Goal: Information Seeking & Learning: Learn about a topic

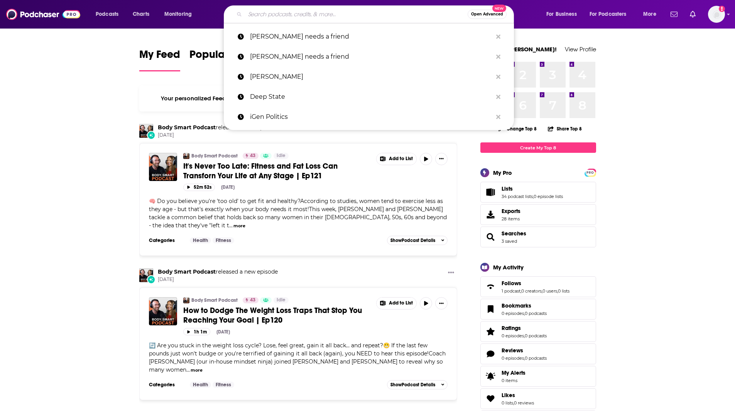
click at [257, 16] on input "Search podcasts, credits, & more..." at bounding box center [356, 14] width 222 height 12
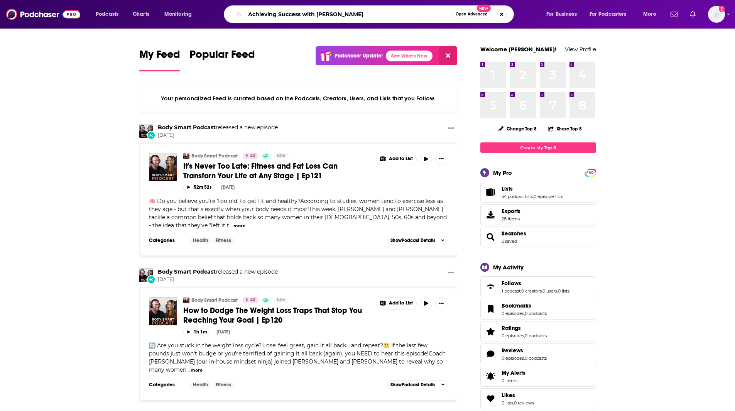
type input "Achieving Success with [PERSON_NAME]"
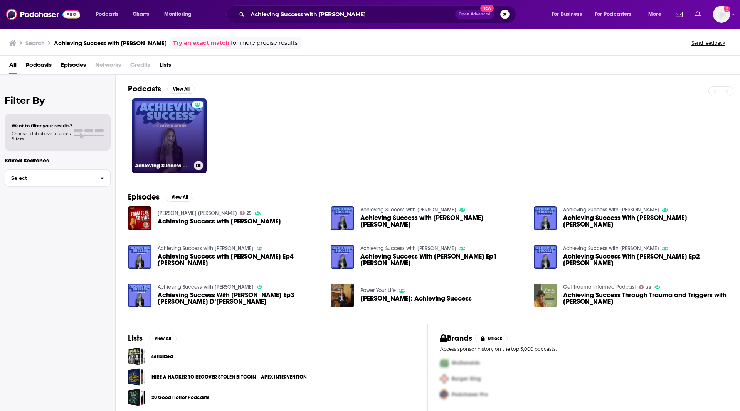
click at [173, 125] on link "Achieving Success with [PERSON_NAME]" at bounding box center [169, 135] width 75 height 75
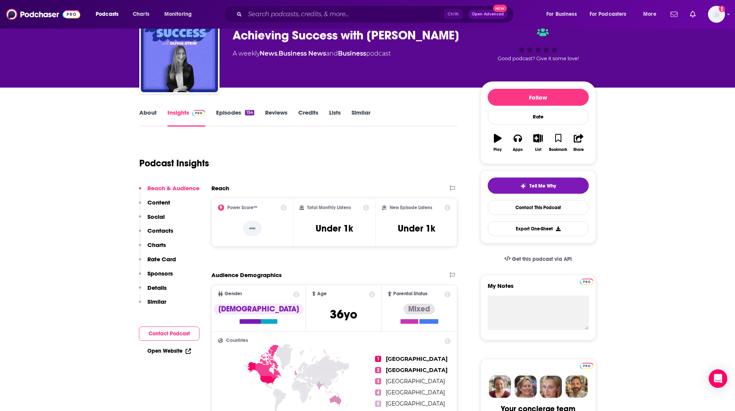
scroll to position [45, 0]
